Goal: Task Accomplishment & Management: Manage account settings

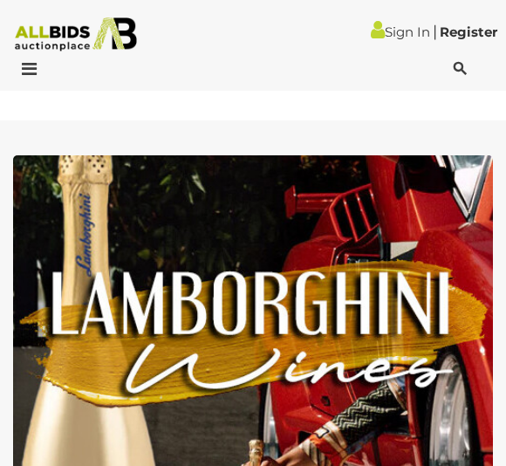
click at [409, 29] on link "Sign In" at bounding box center [400, 32] width 59 height 17
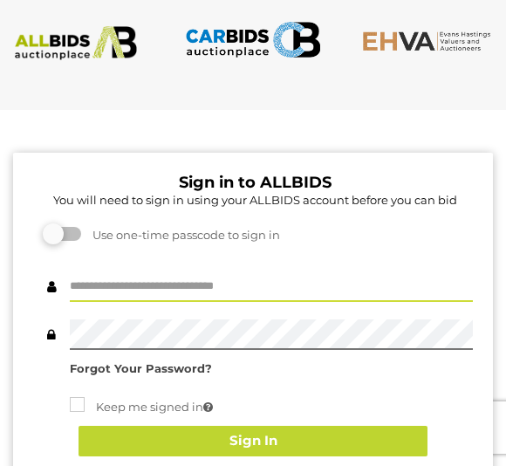
type input "**********"
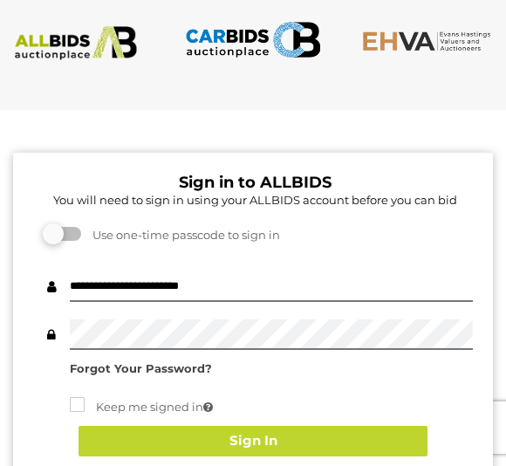
click at [273, 436] on button "Sign In" at bounding box center [253, 441] width 349 height 31
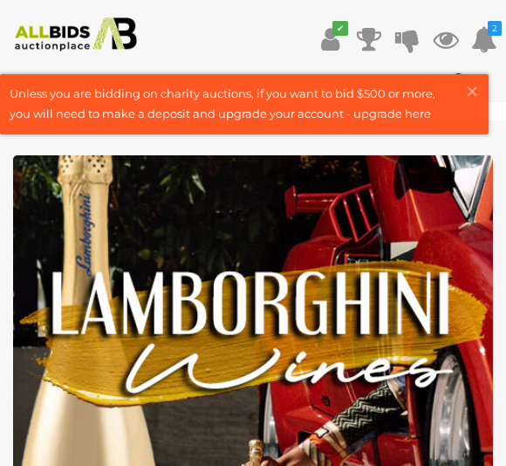
click at [485, 32] on icon at bounding box center [484, 39] width 26 height 31
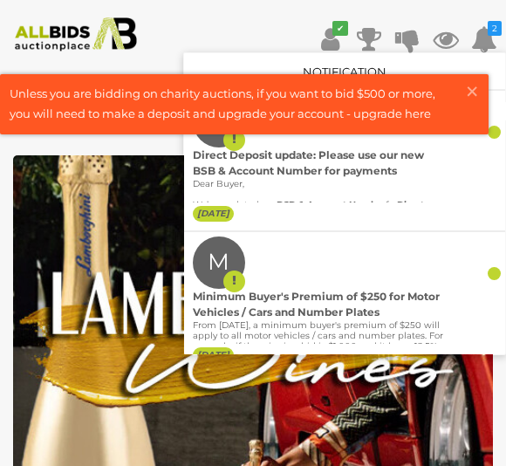
click at [477, 89] on span "×" at bounding box center [472, 91] width 16 height 34
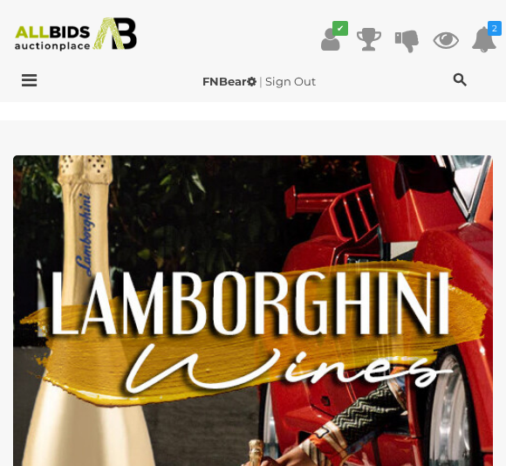
click at [450, 45] on icon at bounding box center [446, 39] width 26 height 31
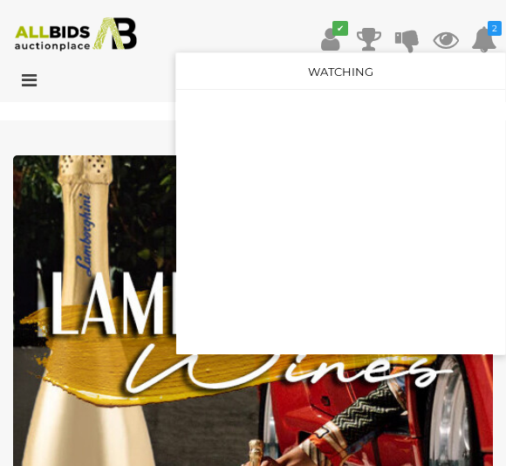
click at [113, 257] on div at bounding box center [253, 233] width 506 height 466
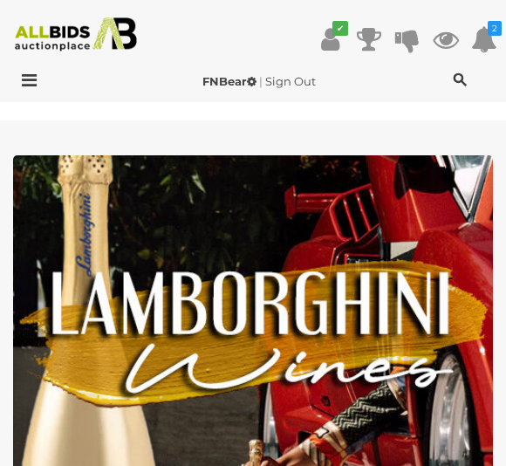
click at [38, 88] on div at bounding box center [45, 82] width 83 height 21
click at [339, 37] on icon at bounding box center [330, 39] width 18 height 31
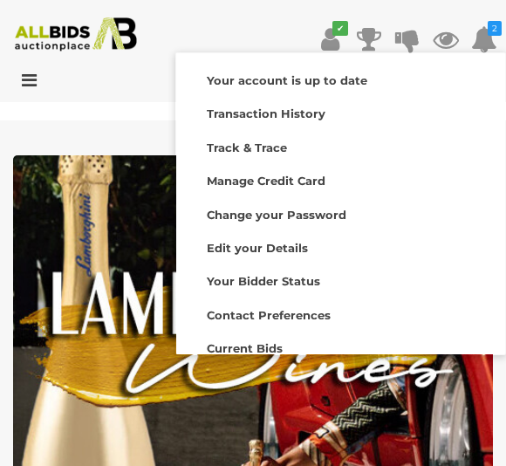
click at [337, 220] on strong "Change your Password" at bounding box center [277, 215] width 140 height 14
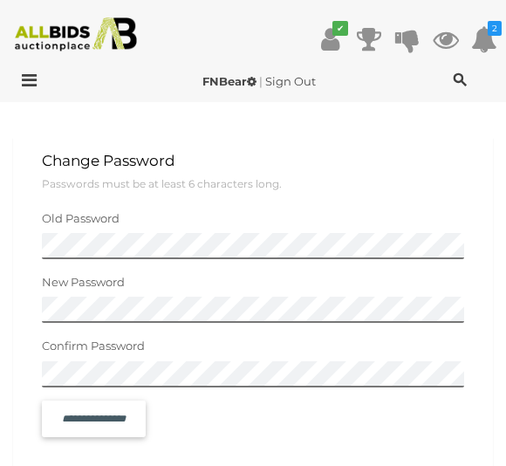
click at [137, 427] on input "**********" at bounding box center [94, 419] width 86 height 28
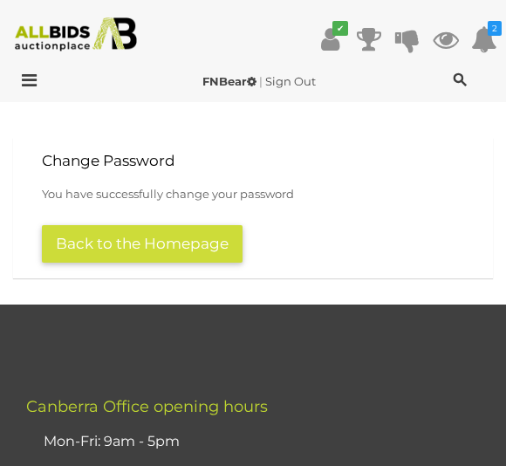
click at [215, 244] on button "Back to the Homepage" at bounding box center [142, 244] width 201 height 38
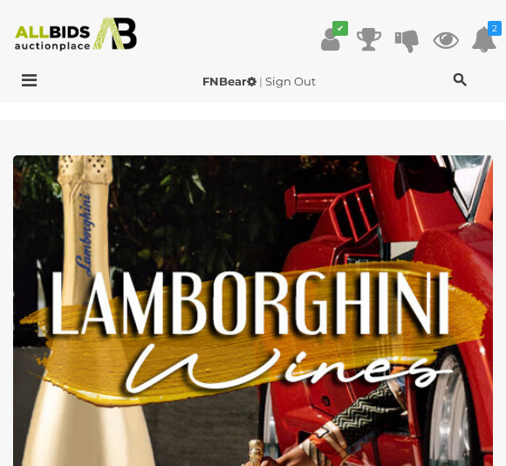
click at [483, 43] on icon at bounding box center [484, 39] width 26 height 31
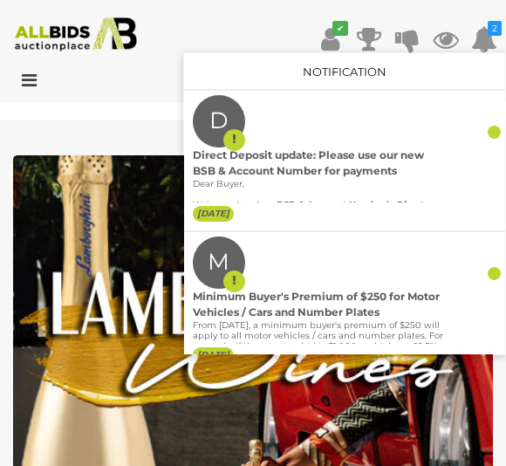
click at [120, 113] on div at bounding box center [253, 233] width 506 height 466
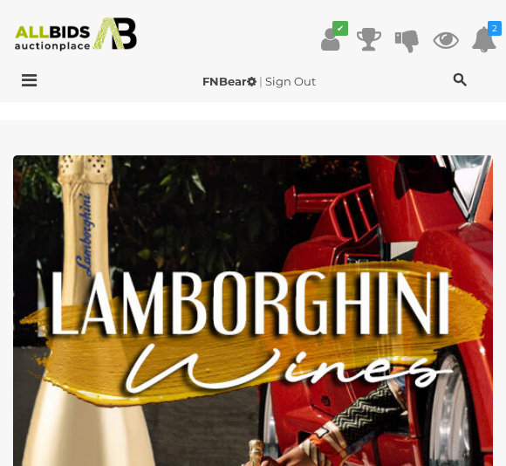
click at [35, 79] on icon at bounding box center [25, 80] width 24 height 17
